Goal: Transaction & Acquisition: Purchase product/service

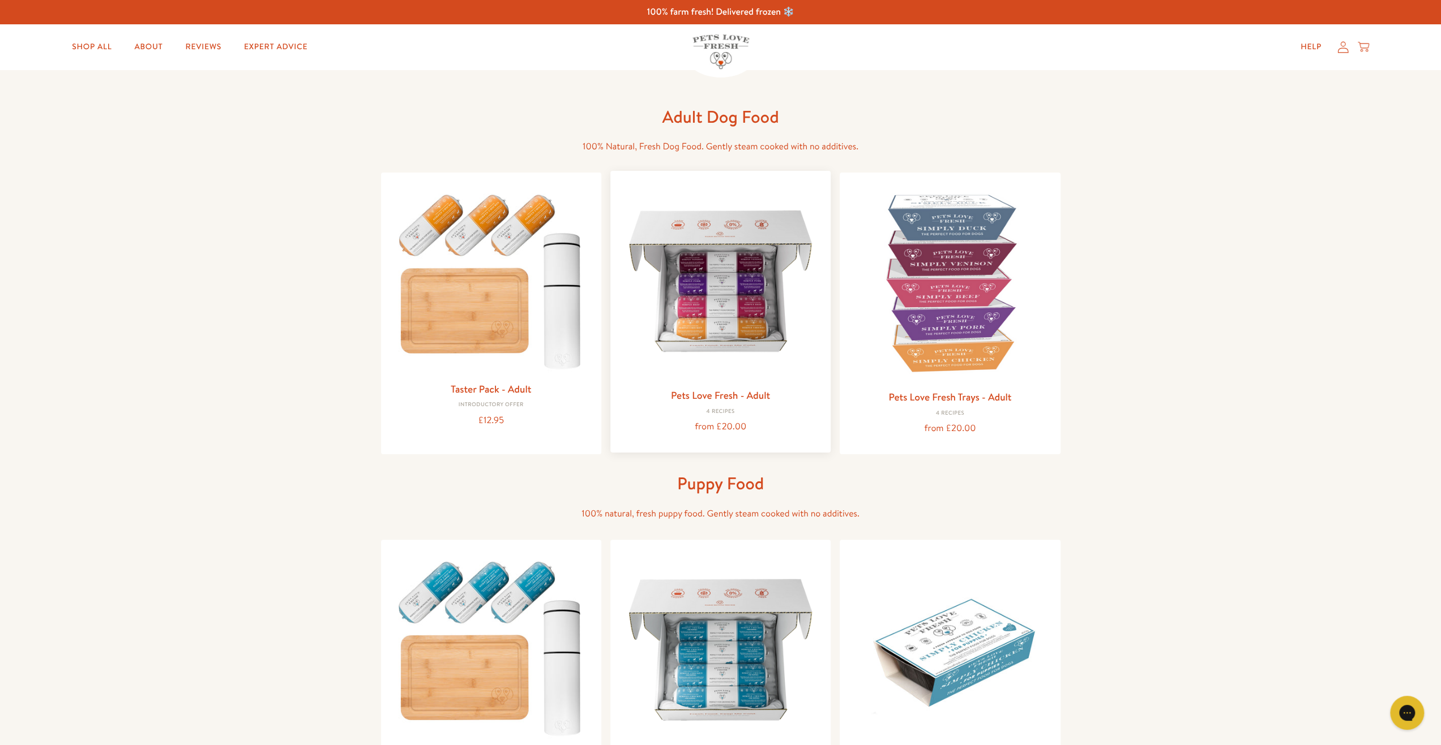
click at [721, 293] on img at bounding box center [720, 281] width 202 height 202
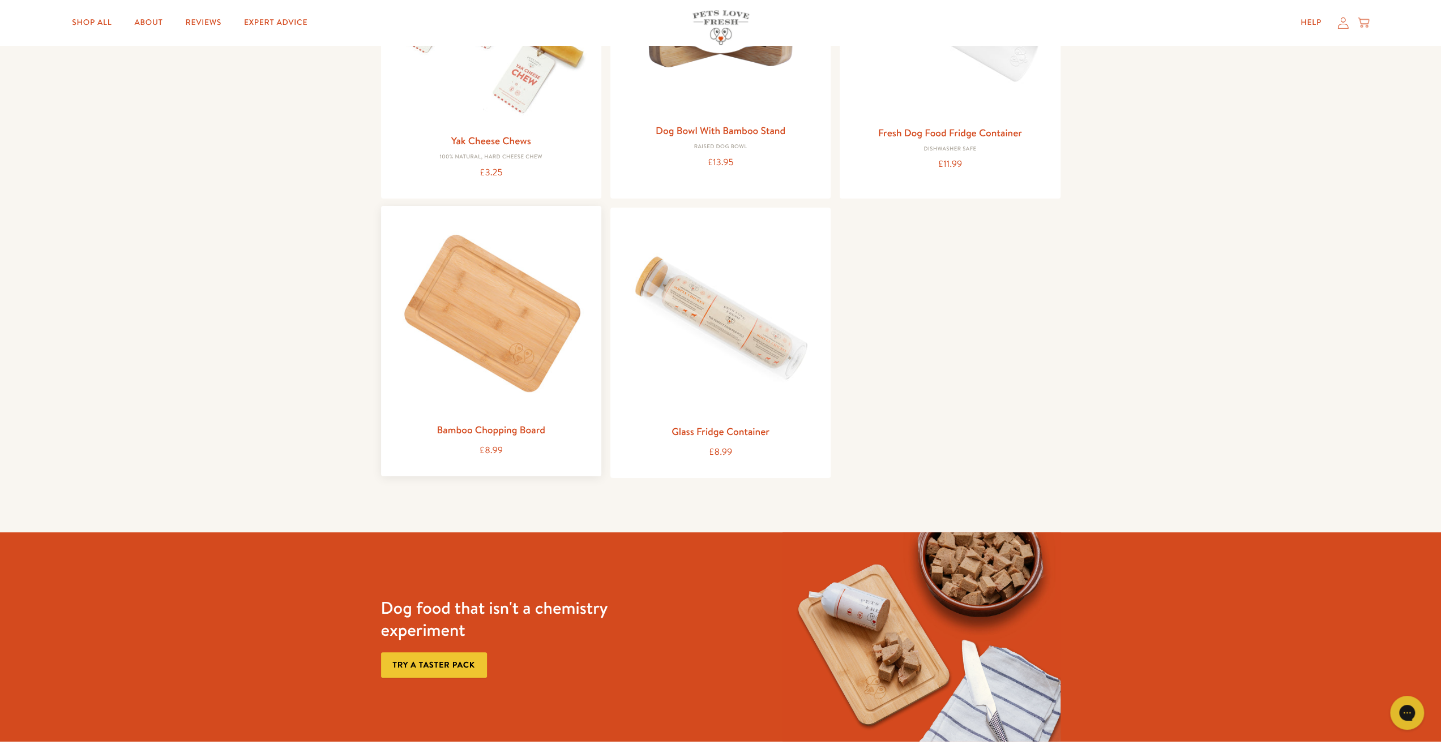
scroll to position [1302, 0]
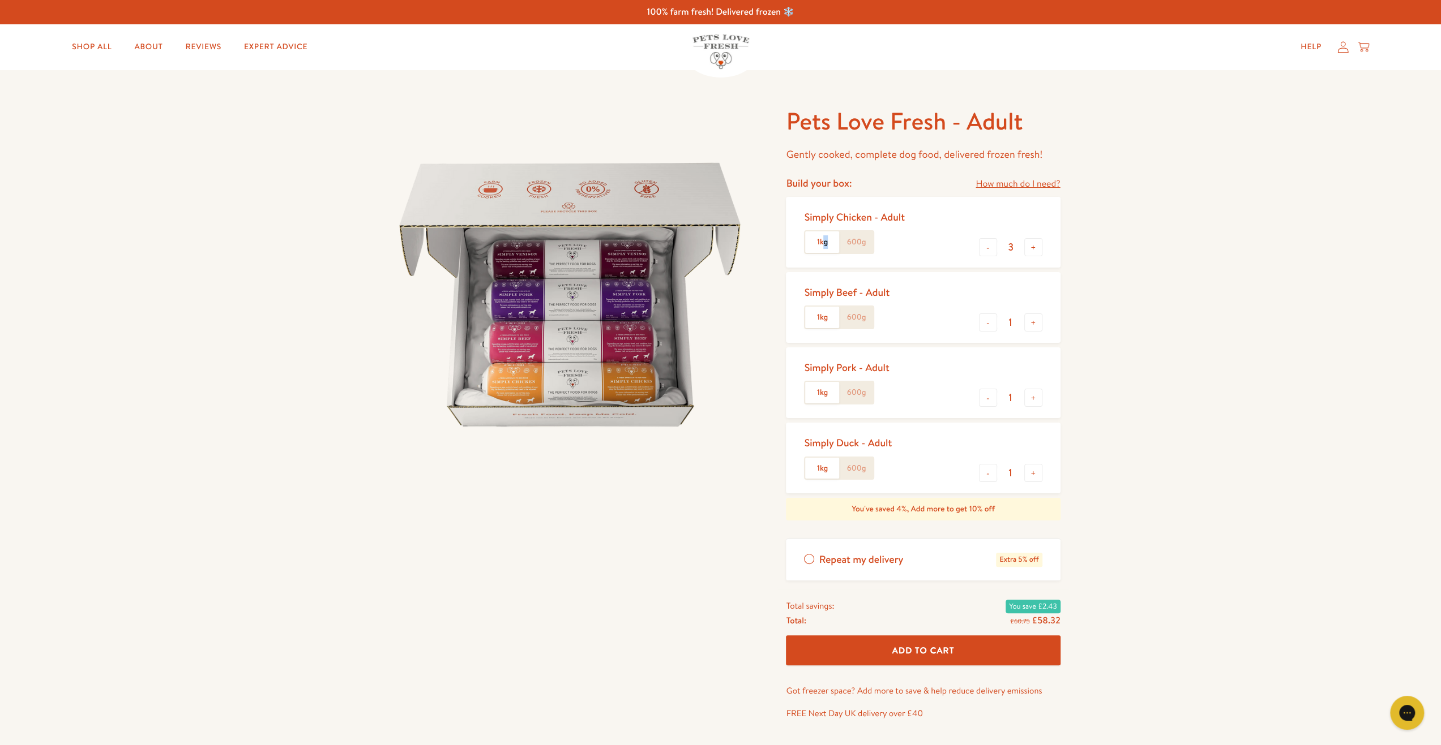
click at [832, 244] on label "1kg" at bounding box center [822, 243] width 34 height 22
drag, startPoint x: 832, startPoint y: 244, endPoint x: 821, endPoint y: 247, distance: 11.3
click at [821, 247] on label "1kg" at bounding box center [822, 243] width 34 height 22
click at [855, 239] on label "600g" at bounding box center [856, 243] width 34 height 22
click at [0, 0] on input "600g" at bounding box center [0, 0] width 0 height 0
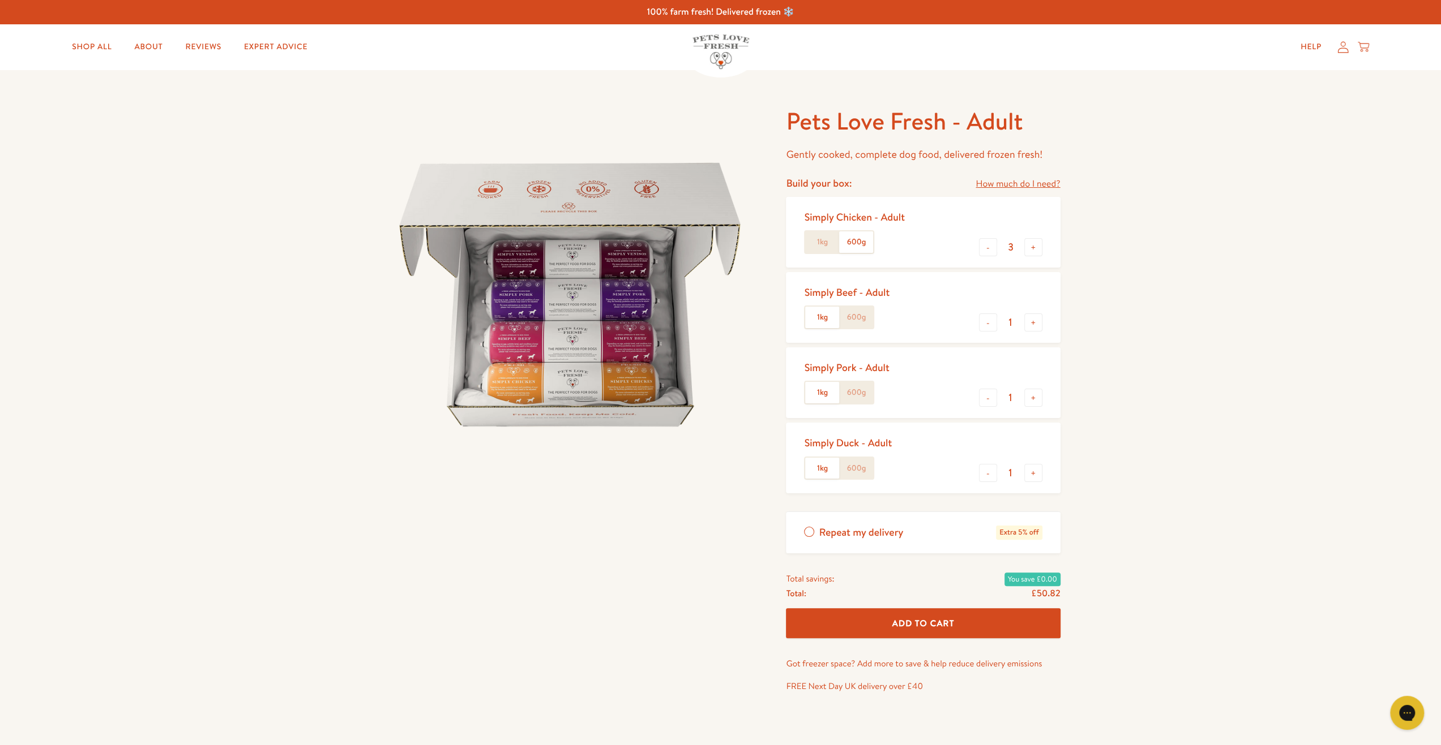
click at [824, 245] on label "1kg" at bounding box center [822, 243] width 34 height 22
click at [0, 0] on input "1kg" at bounding box center [0, 0] width 0 height 0
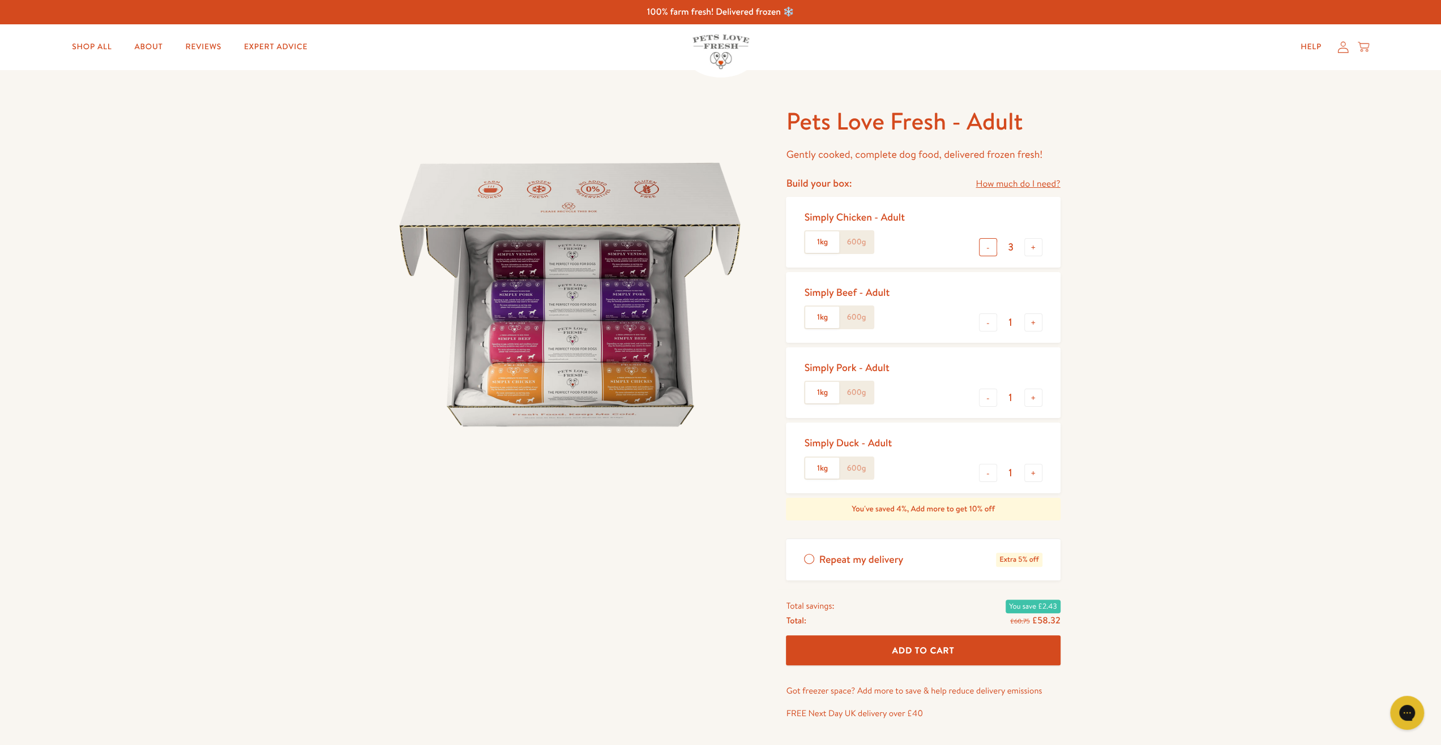
click at [988, 248] on button "-" at bounding box center [988, 247] width 18 height 18
type input "2"
click at [1032, 329] on button "+" at bounding box center [1033, 323] width 18 height 18
type input "2"
click at [1032, 401] on button "+" at bounding box center [1033, 398] width 18 height 18
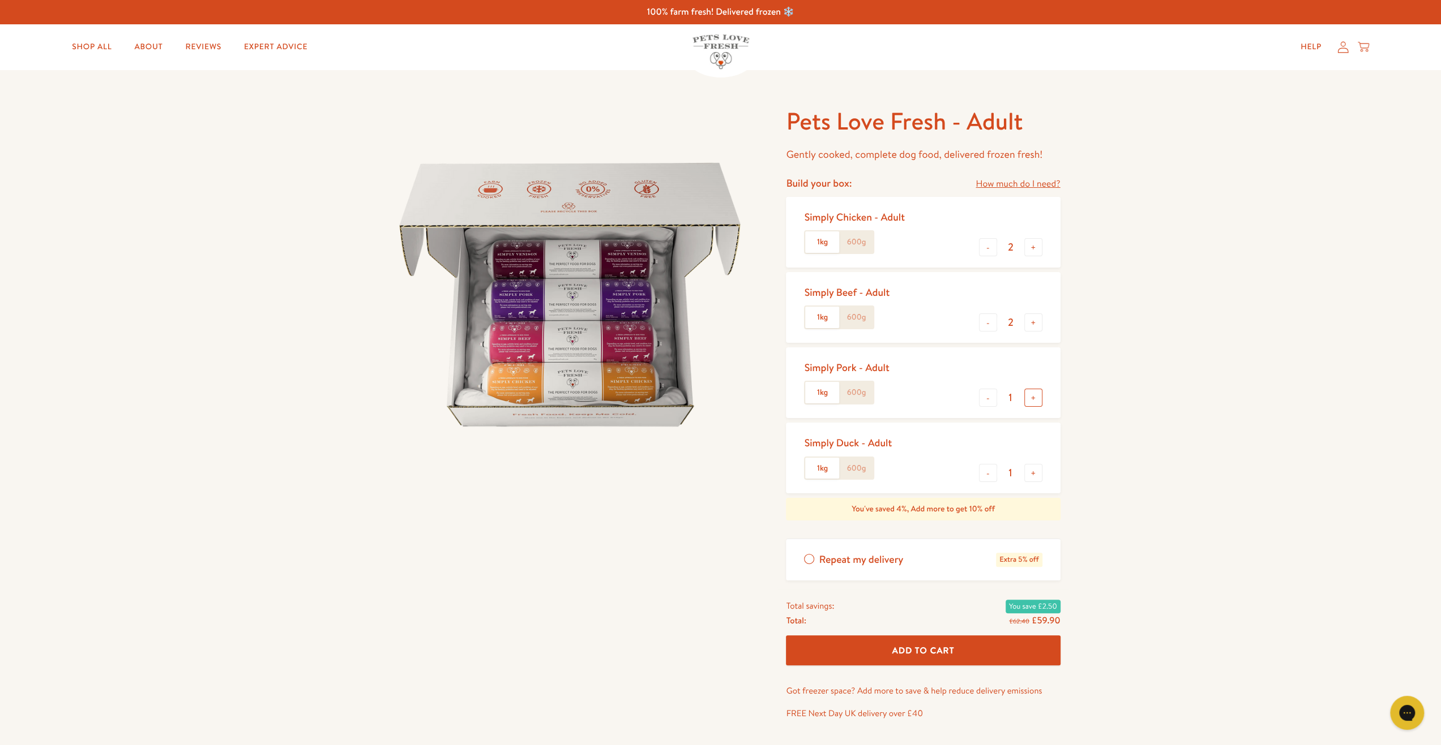
type input "2"
click at [1031, 473] on button "+" at bounding box center [1033, 473] width 18 height 18
type input "2"
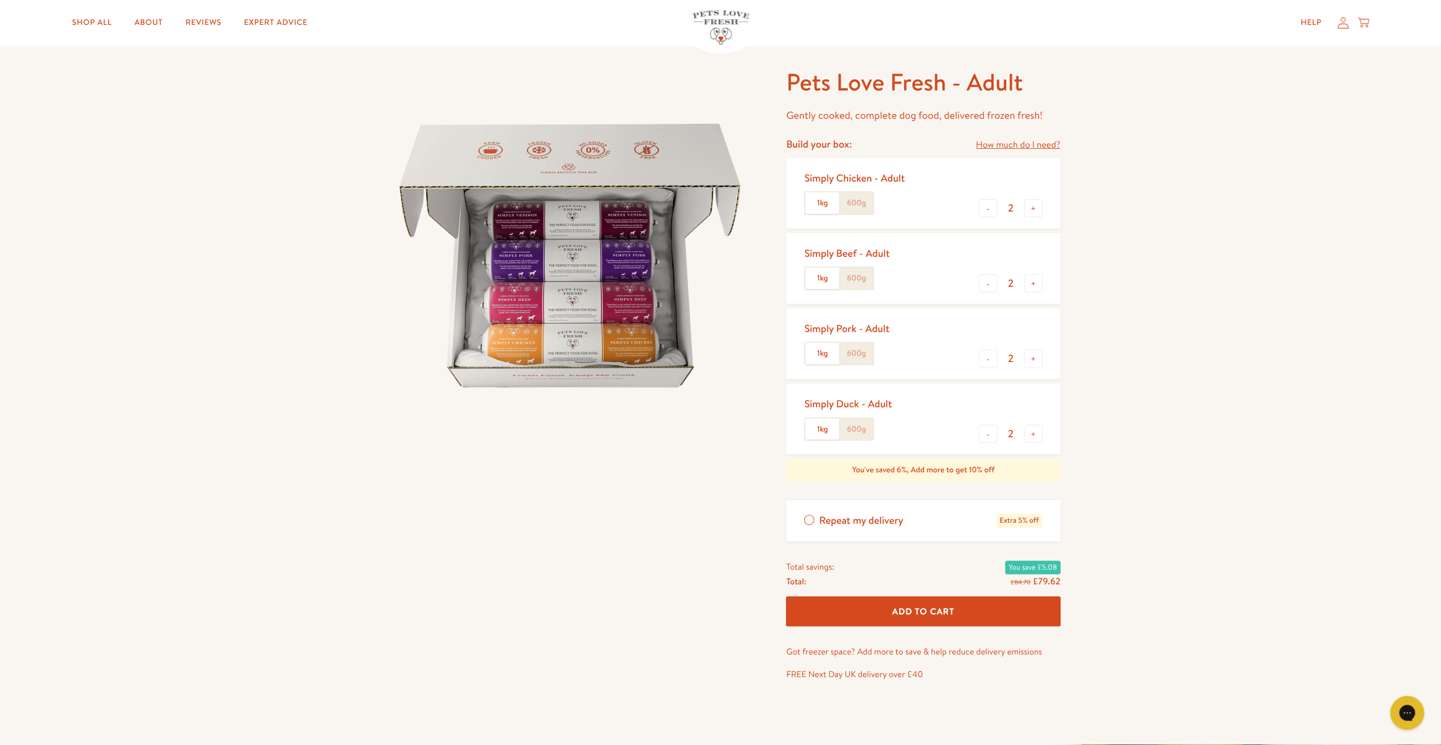
scroll to position [57, 0]
